Goal: Information Seeking & Learning: Learn about a topic

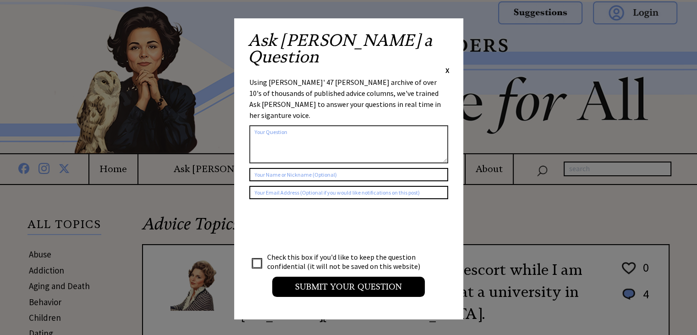
click at [448, 66] on span "X" at bounding box center [448, 70] width 4 height 9
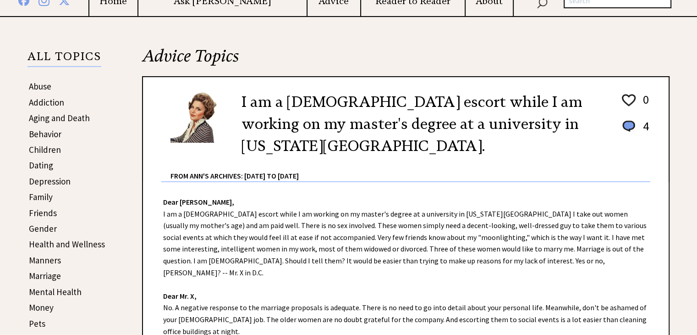
scroll to position [183, 0]
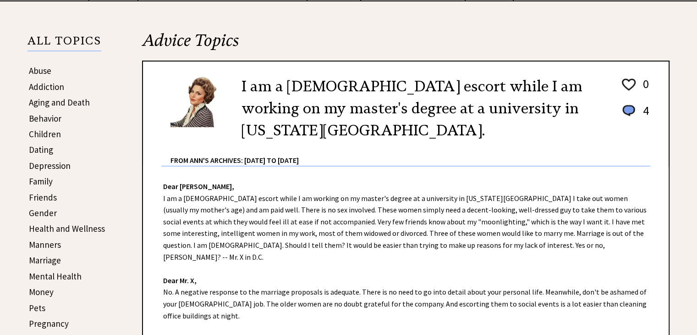
click at [40, 116] on link "Behavior" at bounding box center [45, 118] width 33 height 11
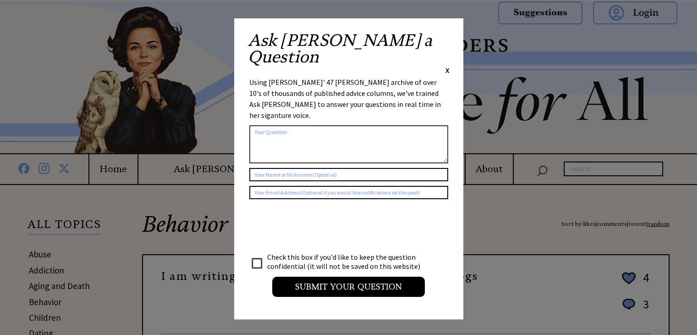
click at [445, 37] on div "Ask [PERSON_NAME] a Question X" at bounding box center [349, 53] width 202 height 43
click at [446, 66] on span "X" at bounding box center [448, 70] width 4 height 9
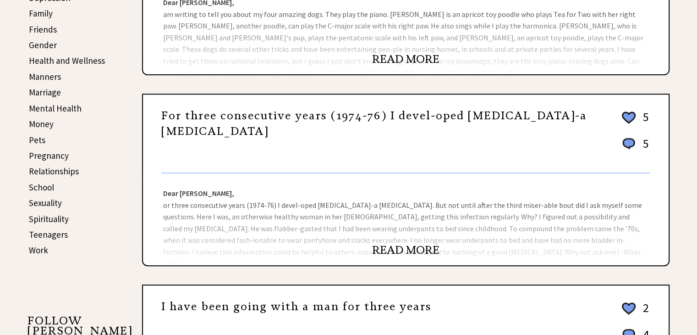
scroll to position [367, 0]
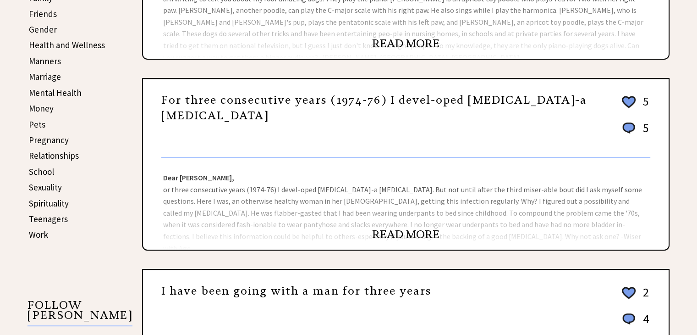
click at [428, 227] on link "READ MORE" at bounding box center [405, 234] width 67 height 14
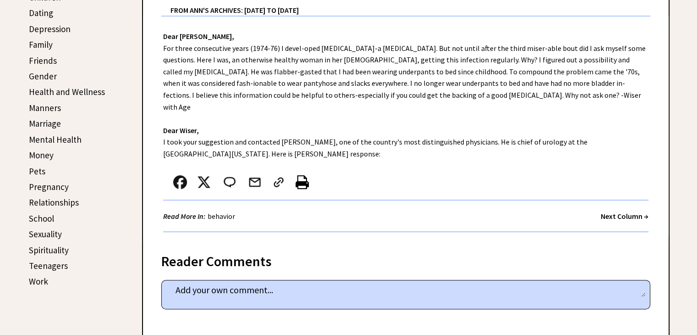
scroll to position [321, 0]
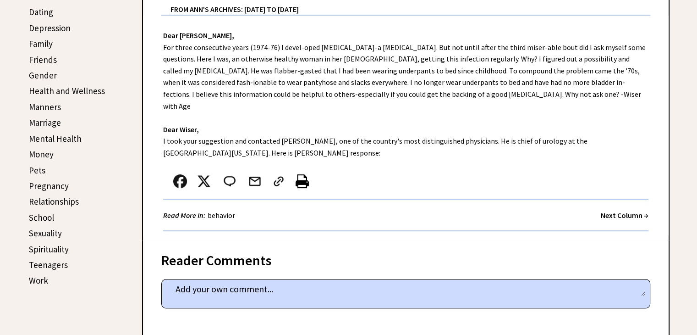
click at [626, 210] on strong "Next Column →" at bounding box center [625, 214] width 48 height 9
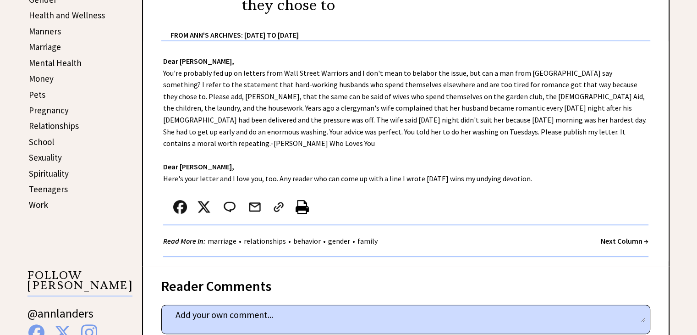
scroll to position [413, 0]
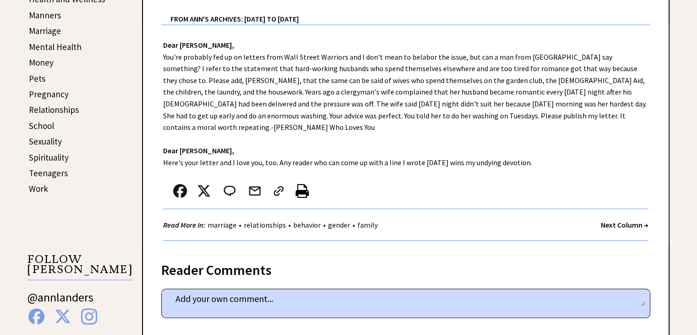
click at [612, 220] on strong "Next Column →" at bounding box center [625, 224] width 48 height 9
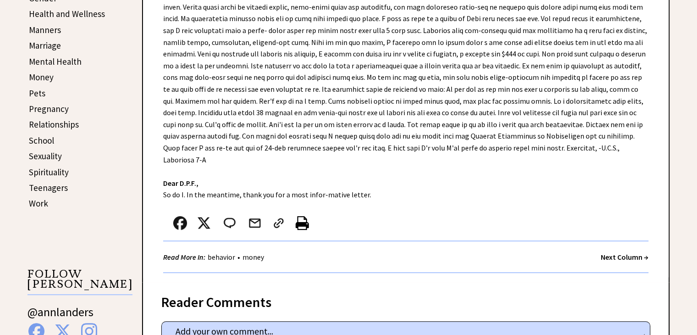
scroll to position [413, 0]
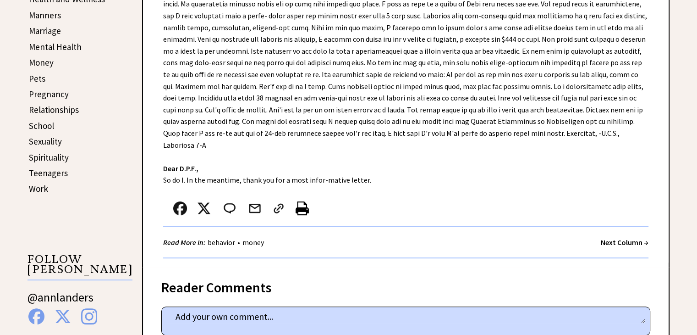
click at [608, 237] on strong "Next Column →" at bounding box center [625, 241] width 48 height 9
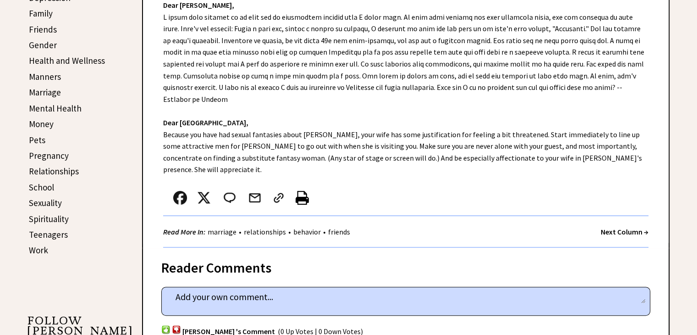
scroll to position [367, 0]
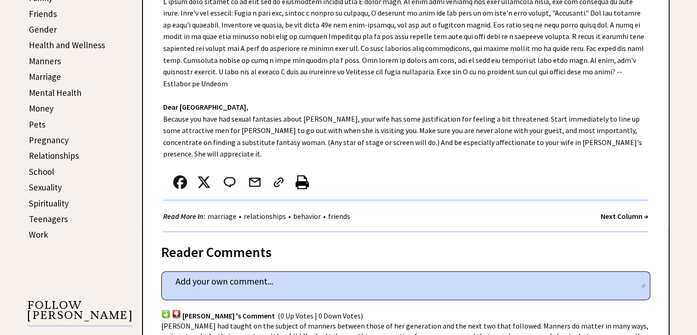
click at [636, 211] on strong "Next Column →" at bounding box center [625, 215] width 48 height 9
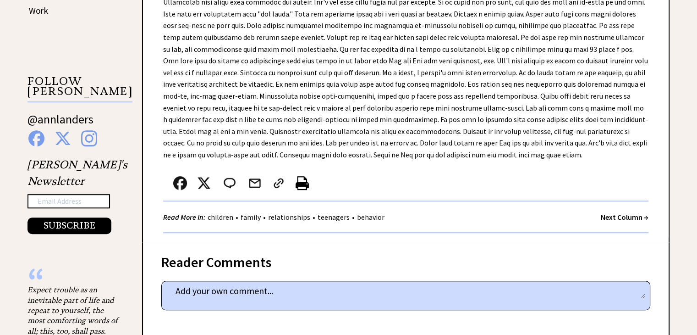
scroll to position [596, 0]
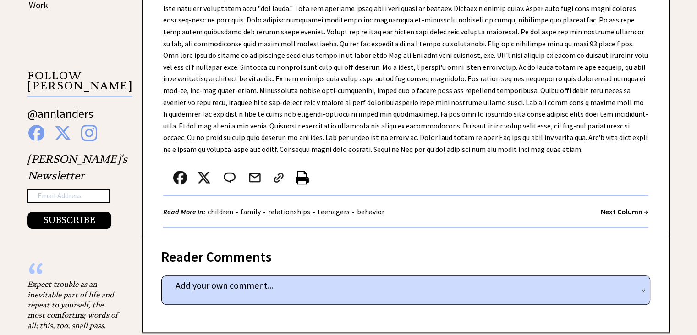
click at [622, 211] on strong "Next Column →" at bounding box center [625, 211] width 48 height 9
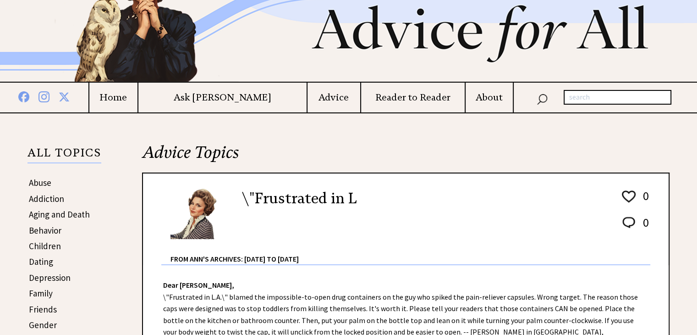
scroll to position [183, 0]
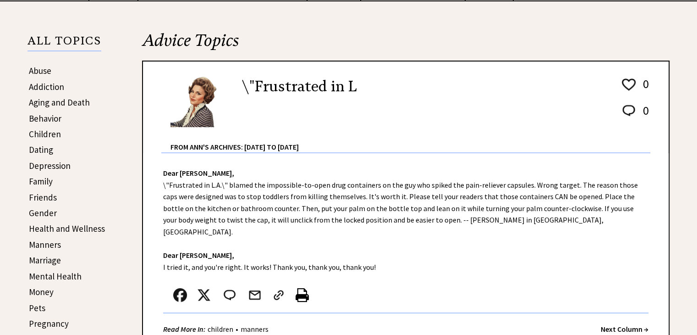
click at [80, 225] on link "Health and Wellness" at bounding box center [67, 228] width 76 height 11
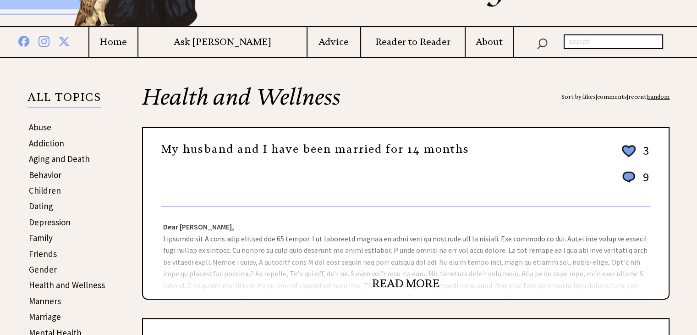
scroll to position [183, 0]
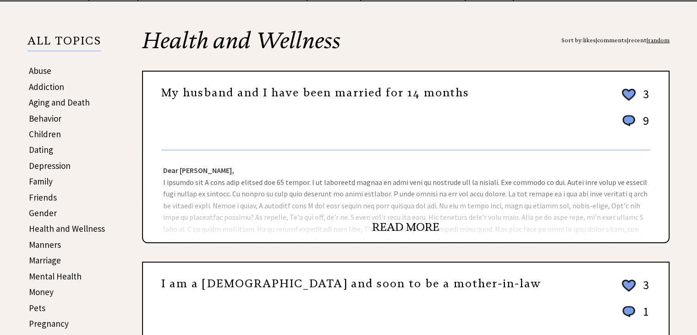
click at [381, 221] on link "READ MORE" at bounding box center [405, 227] width 67 height 14
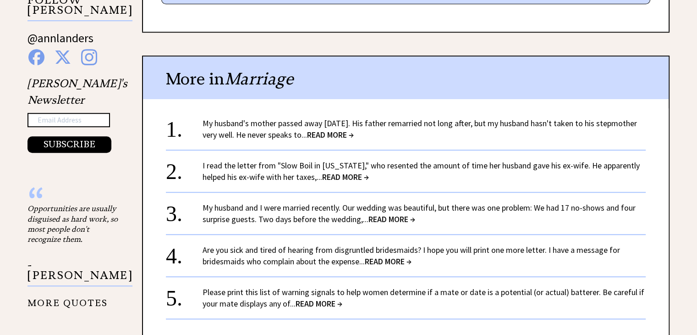
scroll to position [688, 0]
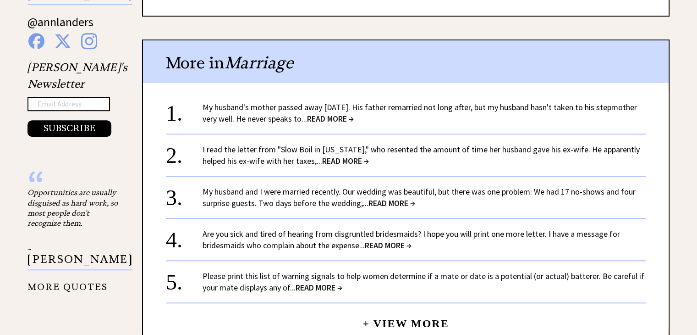
click at [354, 113] on span "READ MORE →" at bounding box center [330, 118] width 47 height 11
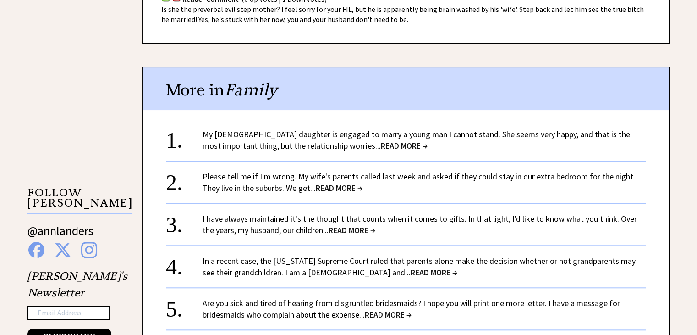
scroll to position [779, 0]
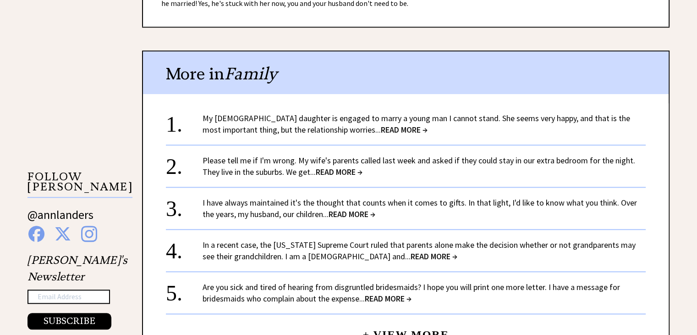
click at [411, 251] on span "READ MORE →" at bounding box center [434, 256] width 47 height 11
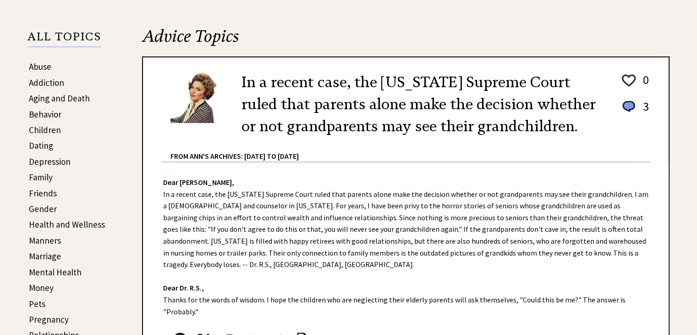
scroll to position [229, 0]
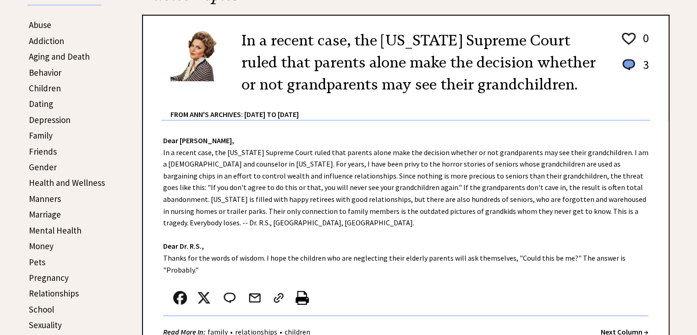
click at [611, 327] on strong "Next Column →" at bounding box center [625, 331] width 48 height 9
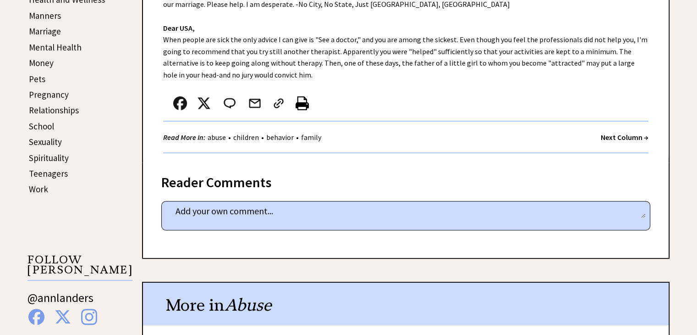
scroll to position [413, 0]
click at [613, 134] on strong "Next Column →" at bounding box center [625, 136] width 48 height 9
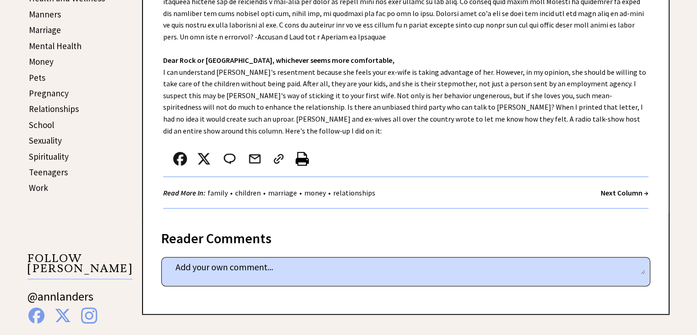
scroll to position [413, 0]
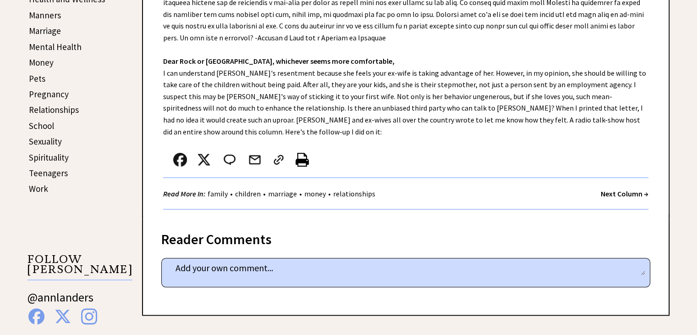
click at [621, 189] on strong "Next Column →" at bounding box center [625, 193] width 48 height 9
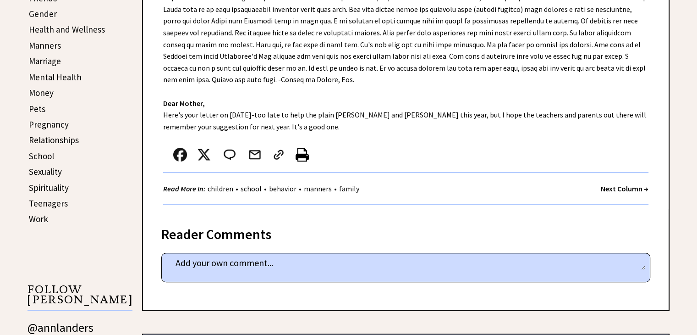
scroll to position [413, 0]
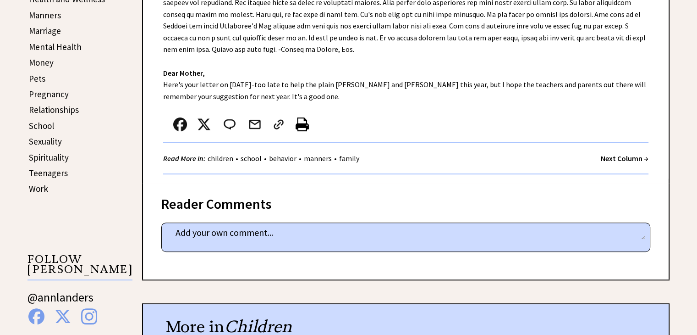
click at [630, 156] on strong "Next Column →" at bounding box center [625, 158] width 48 height 9
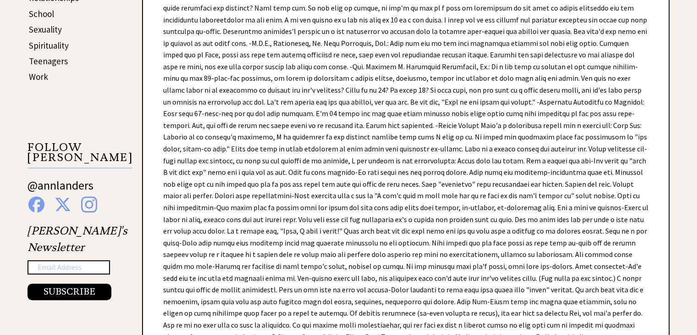
scroll to position [642, 0]
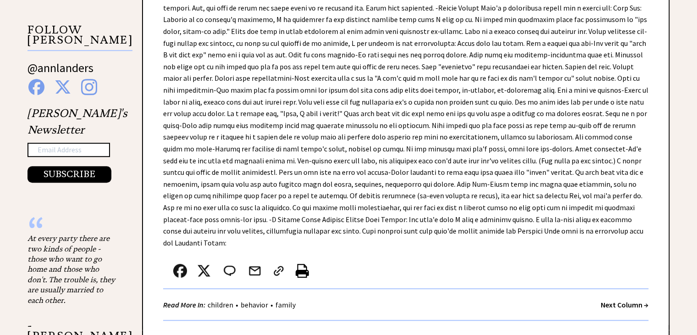
click at [618, 300] on strong "Next Column →" at bounding box center [625, 304] width 48 height 9
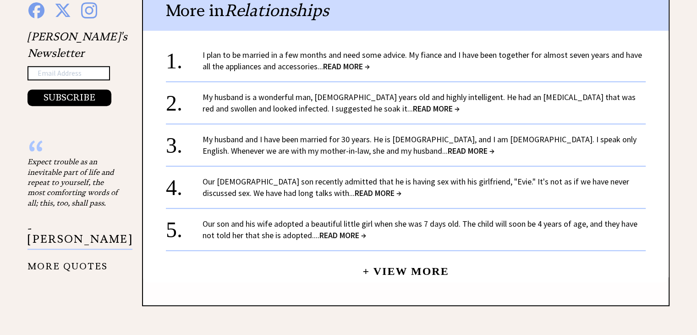
scroll to position [733, 0]
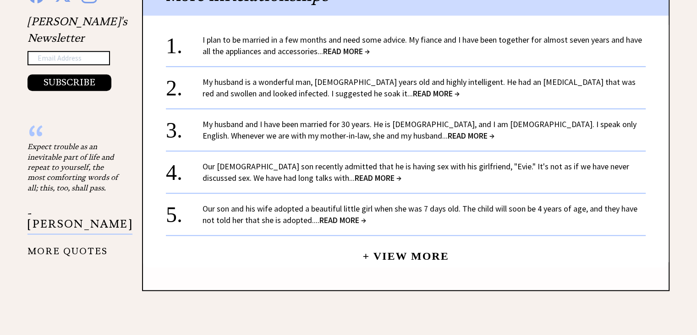
click at [353, 219] on span "READ MORE →" at bounding box center [343, 220] width 47 height 11
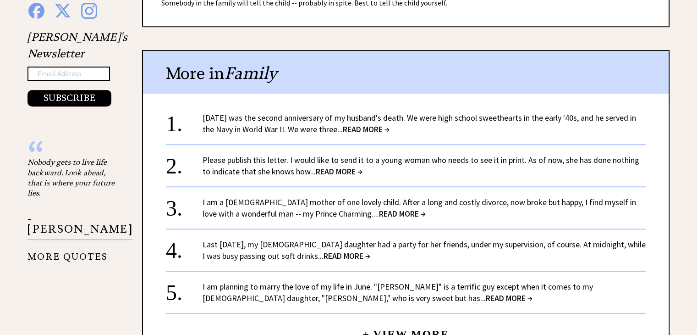
scroll to position [733, 0]
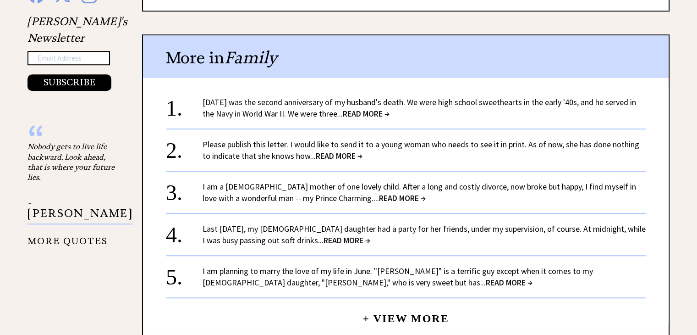
click at [333, 154] on span "READ MORE →" at bounding box center [339, 155] width 47 height 11
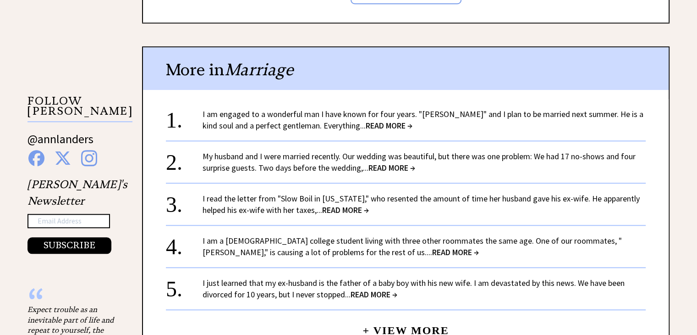
scroll to position [871, 0]
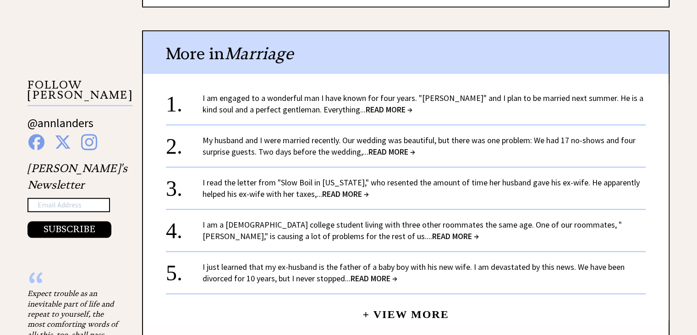
click at [375, 147] on span "READ MORE →" at bounding box center [392, 151] width 47 height 11
